Goal: Check status: Check status

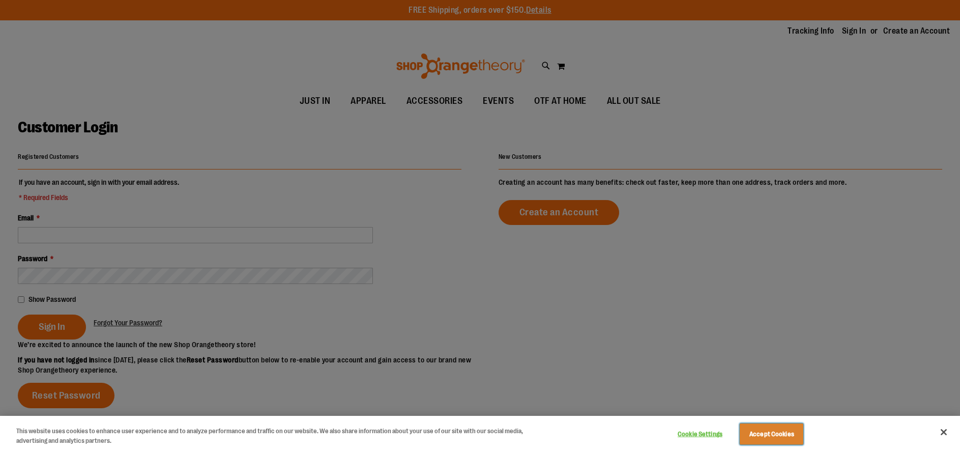
click at [772, 436] on button "Accept Cookies" at bounding box center [772, 433] width 64 height 21
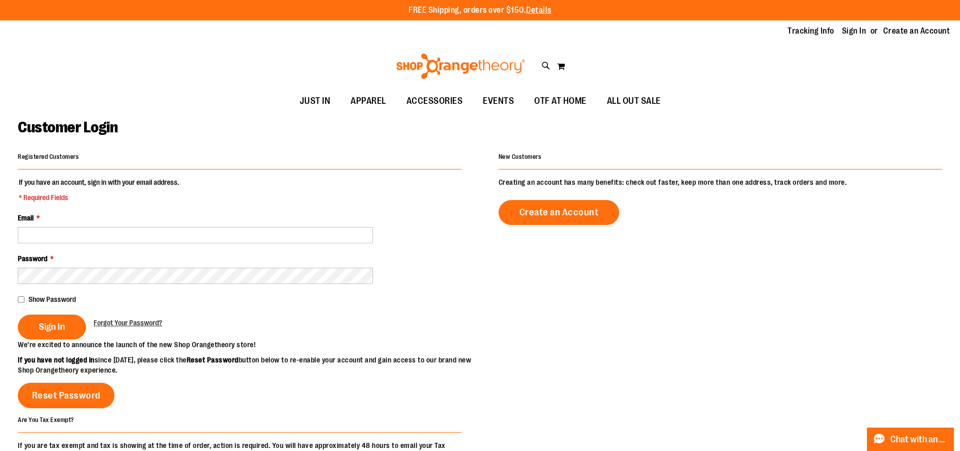
click at [864, 33] on li "Sign In" at bounding box center [859, 31] width 34 height 12
click at [850, 32] on link "Sign In" at bounding box center [854, 30] width 24 height 11
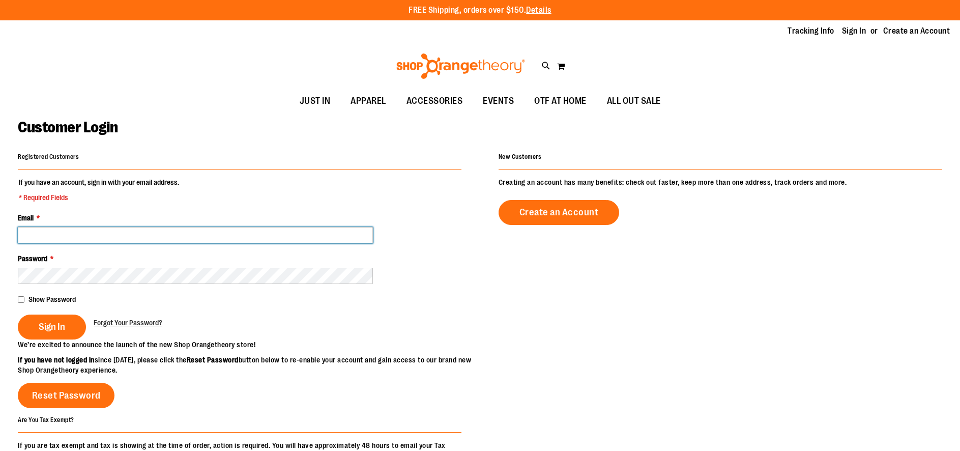
click at [132, 238] on input "Email *" at bounding box center [195, 235] width 355 height 16
type input "**********"
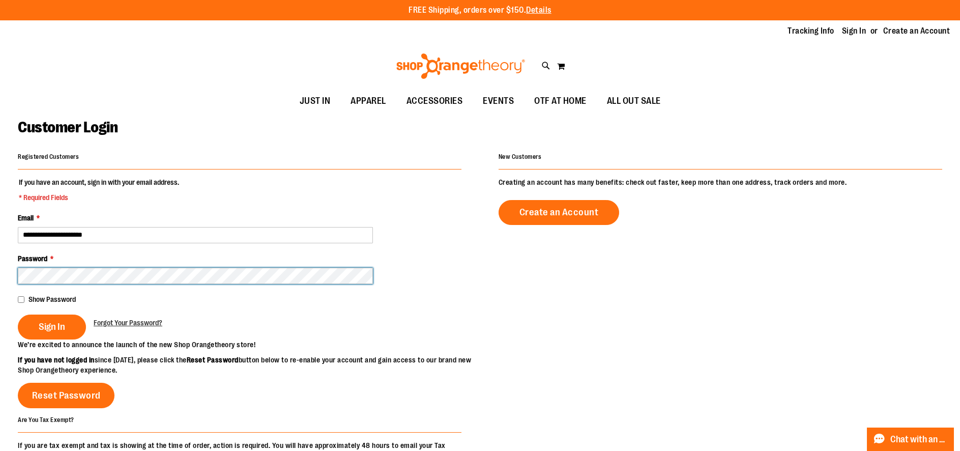
click at [18, 314] on button "Sign In" at bounding box center [52, 326] width 68 height 25
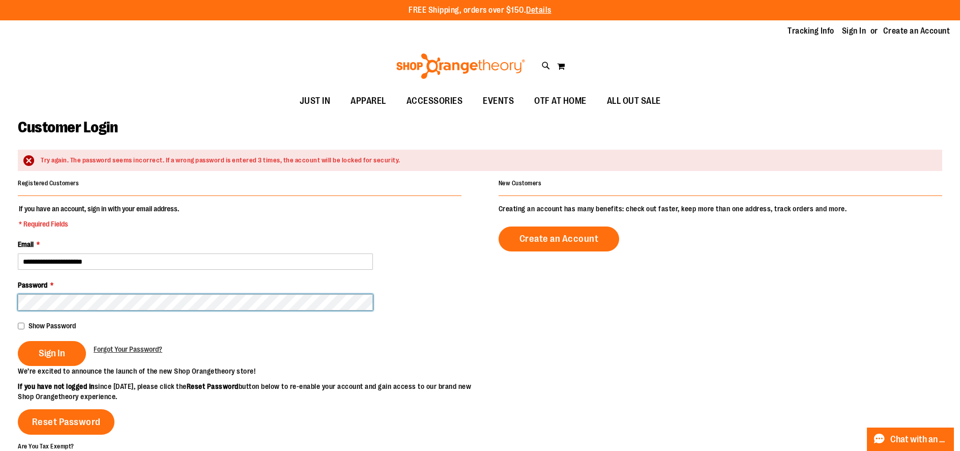
click at [18, 341] on button "Sign In" at bounding box center [52, 353] width 68 height 25
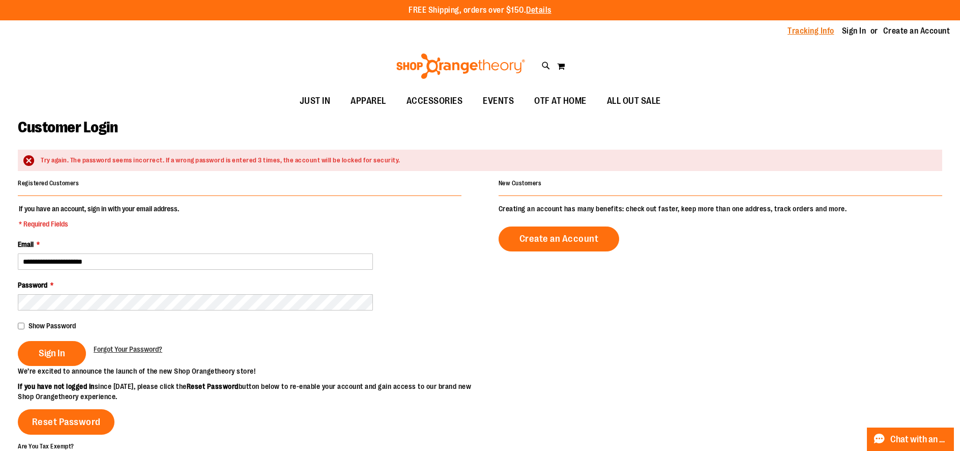
click at [802, 30] on link "Tracking Info" at bounding box center [811, 30] width 47 height 11
